Goal: Find contact information: Find contact information

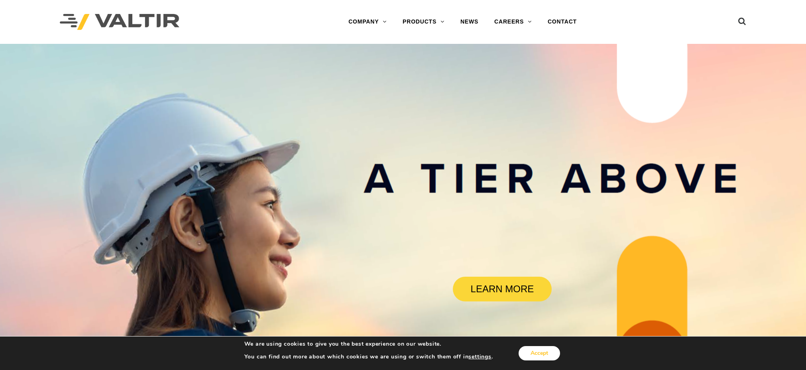
click at [533, 348] on button "Accept" at bounding box center [539, 353] width 41 height 14
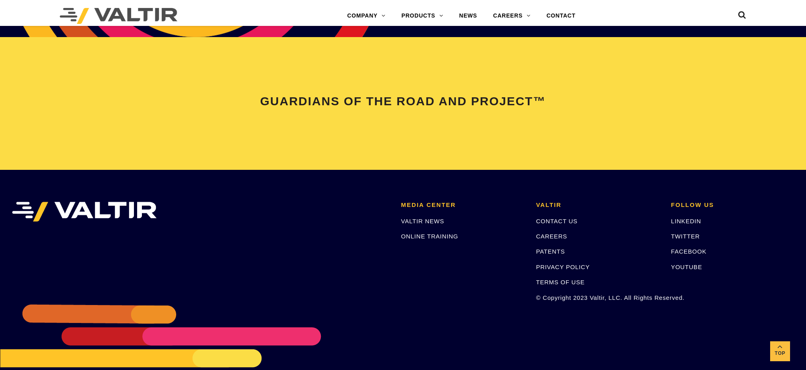
scroll to position [1674, 0]
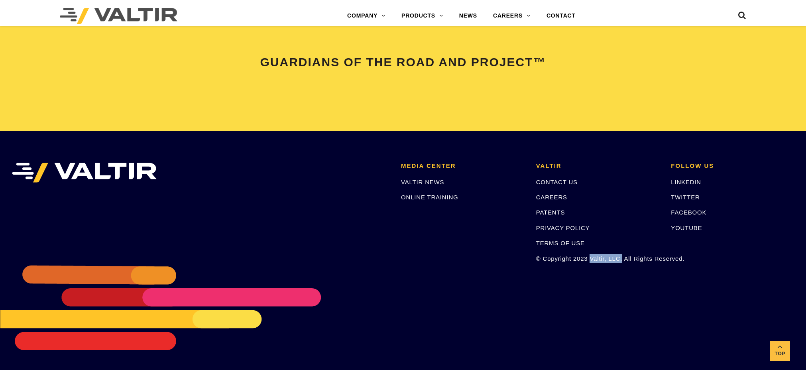
drag, startPoint x: 622, startPoint y: 256, endPoint x: 590, endPoint y: 258, distance: 32.7
click at [590, 258] on p "© Copyright 2023 Valtir, LLC. All Rights Reserved." at bounding box center [597, 258] width 123 height 9
copy p "Valtir, LLC."
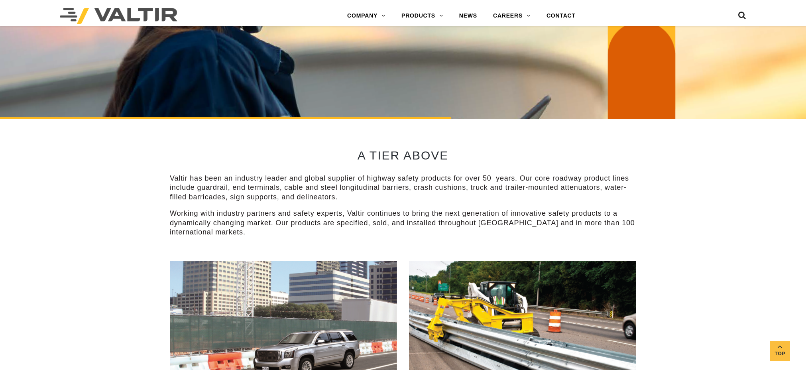
scroll to position [301, 0]
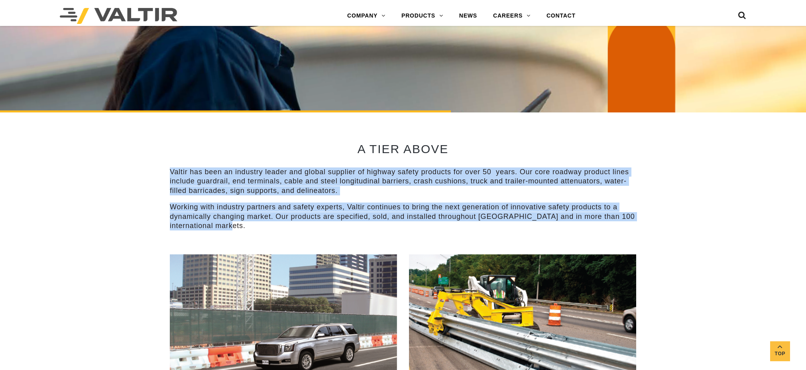
drag, startPoint x: 170, startPoint y: 170, endPoint x: 280, endPoint y: 226, distance: 123.2
click at [280, 226] on div "Valtir has been an industry leader and global supplier of highway safety produc…" at bounding box center [403, 198] width 466 height 63
copy div "Valtir has been an industry leader and global supplier of highway safety produc…"
click at [558, 13] on link "CONTACT" at bounding box center [561, 16] width 45 height 16
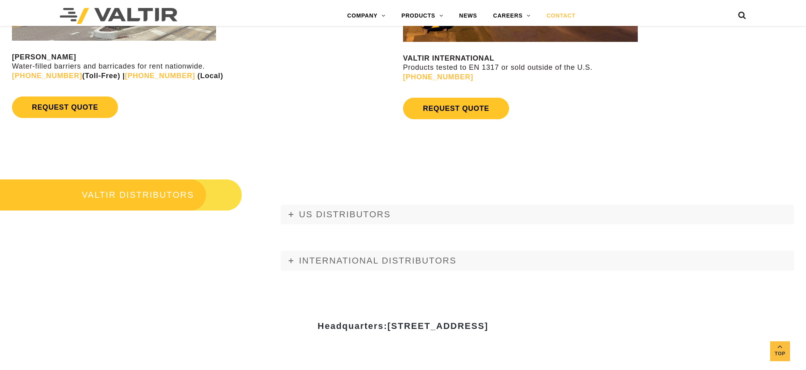
scroll to position [1097, 0]
